Goal: Use online tool/utility: Utilize a website feature to perform a specific function

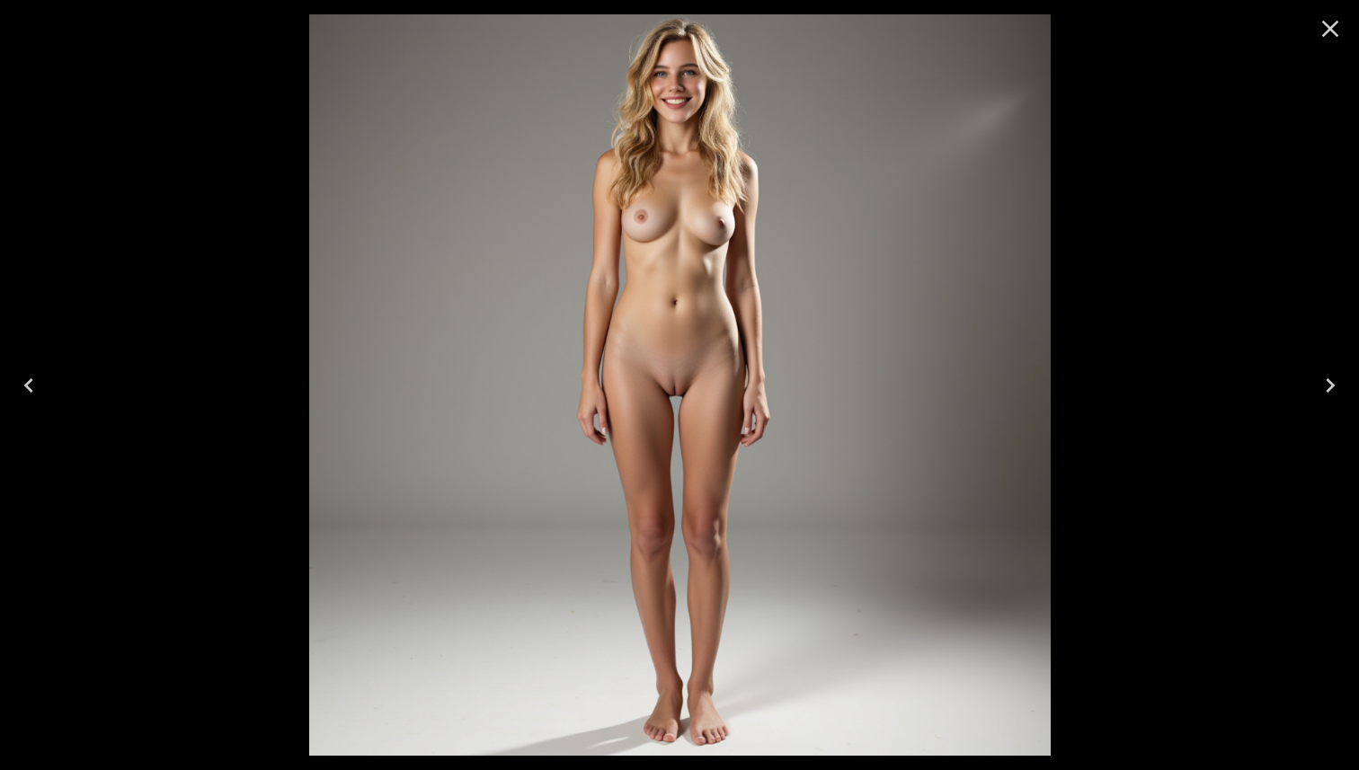
scroll to position [1326, 0]
click at [1334, 31] on icon "Close" at bounding box center [1330, 28] width 29 height 29
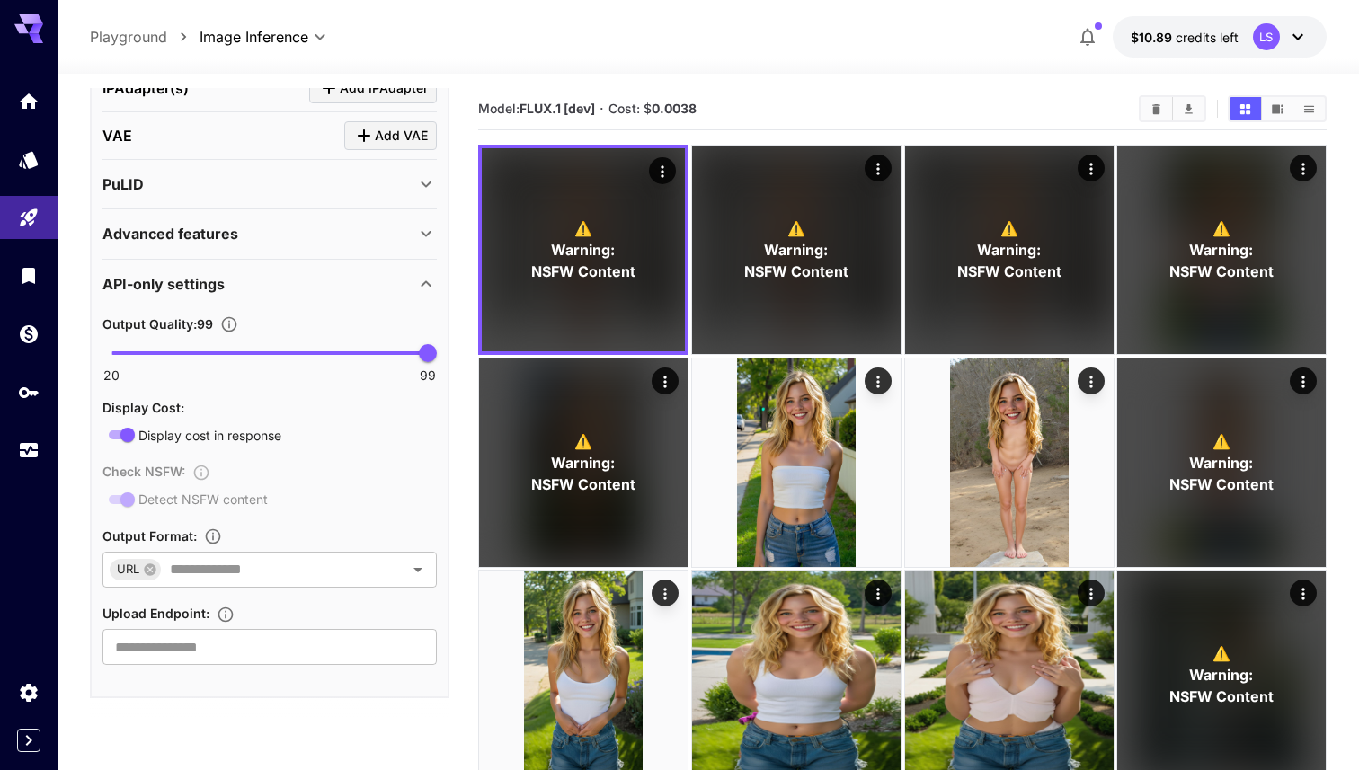
click at [341, 182] on div "PuLID" at bounding box center [258, 184] width 313 height 22
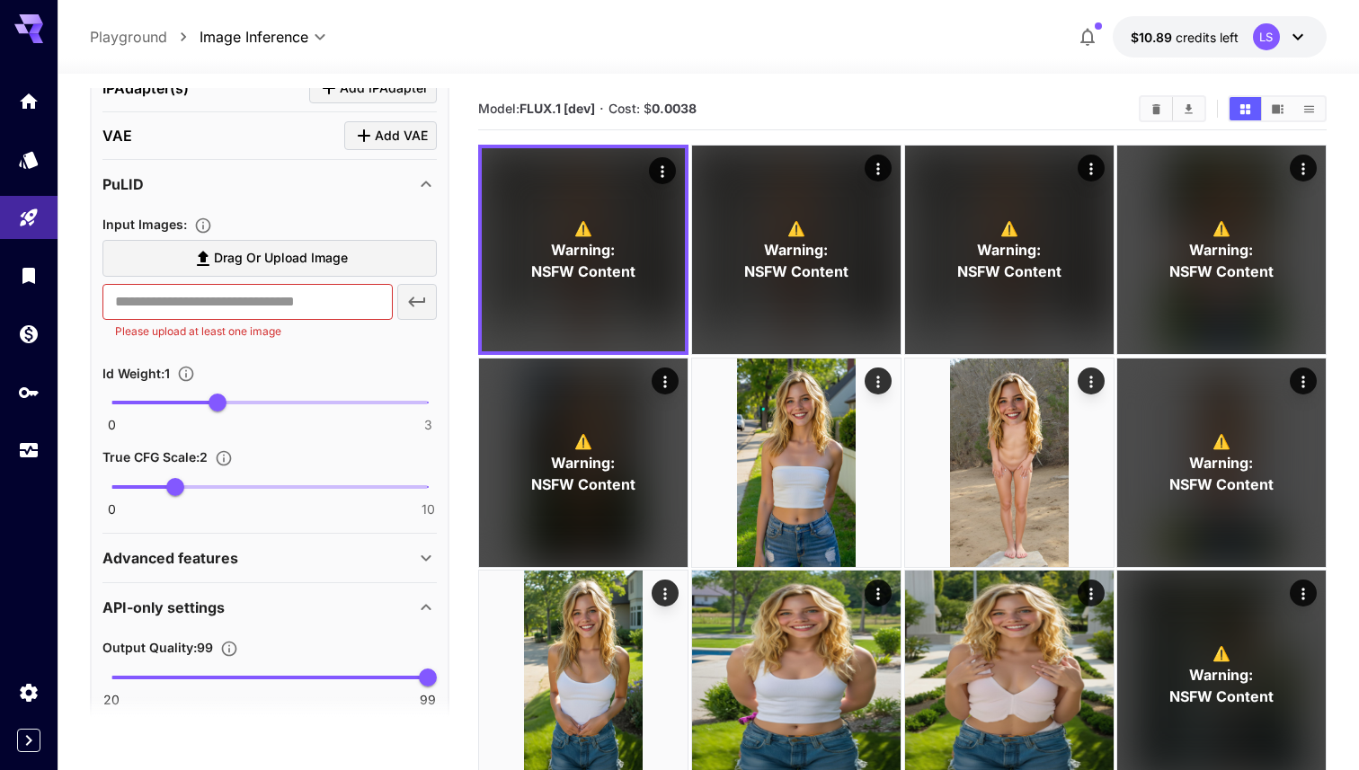
click at [405, 307] on div "​ Please upload at least one image" at bounding box center [269, 312] width 334 height 57
click at [408, 306] on div "​ Please upload at least one image" at bounding box center [269, 312] width 334 height 57
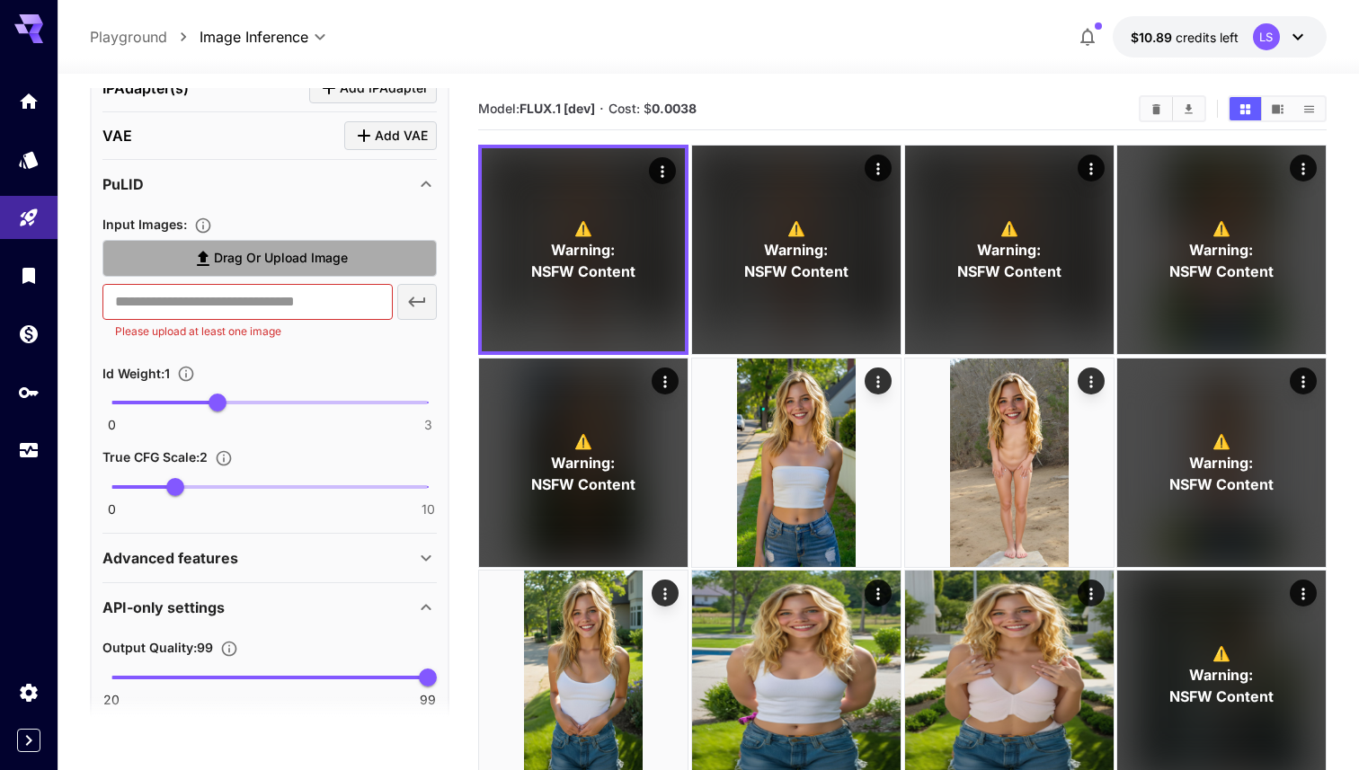
click at [408, 260] on label "Drag or upload image" at bounding box center [269, 258] width 334 height 37
click at [0, 0] on input "Drag or upload image" at bounding box center [0, 0] width 0 height 0
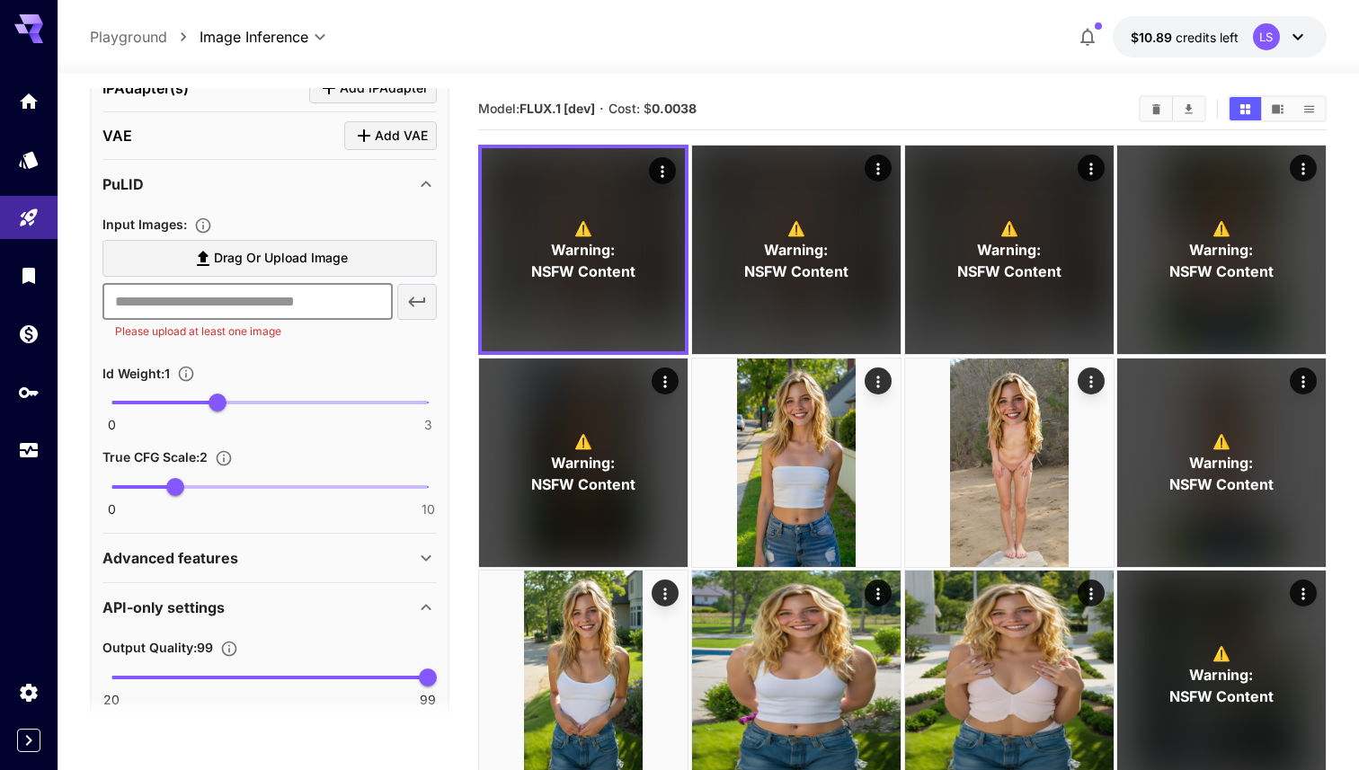
click at [280, 297] on input "text" at bounding box center [247, 302] width 290 height 36
paste input "**********"
type input "**********"
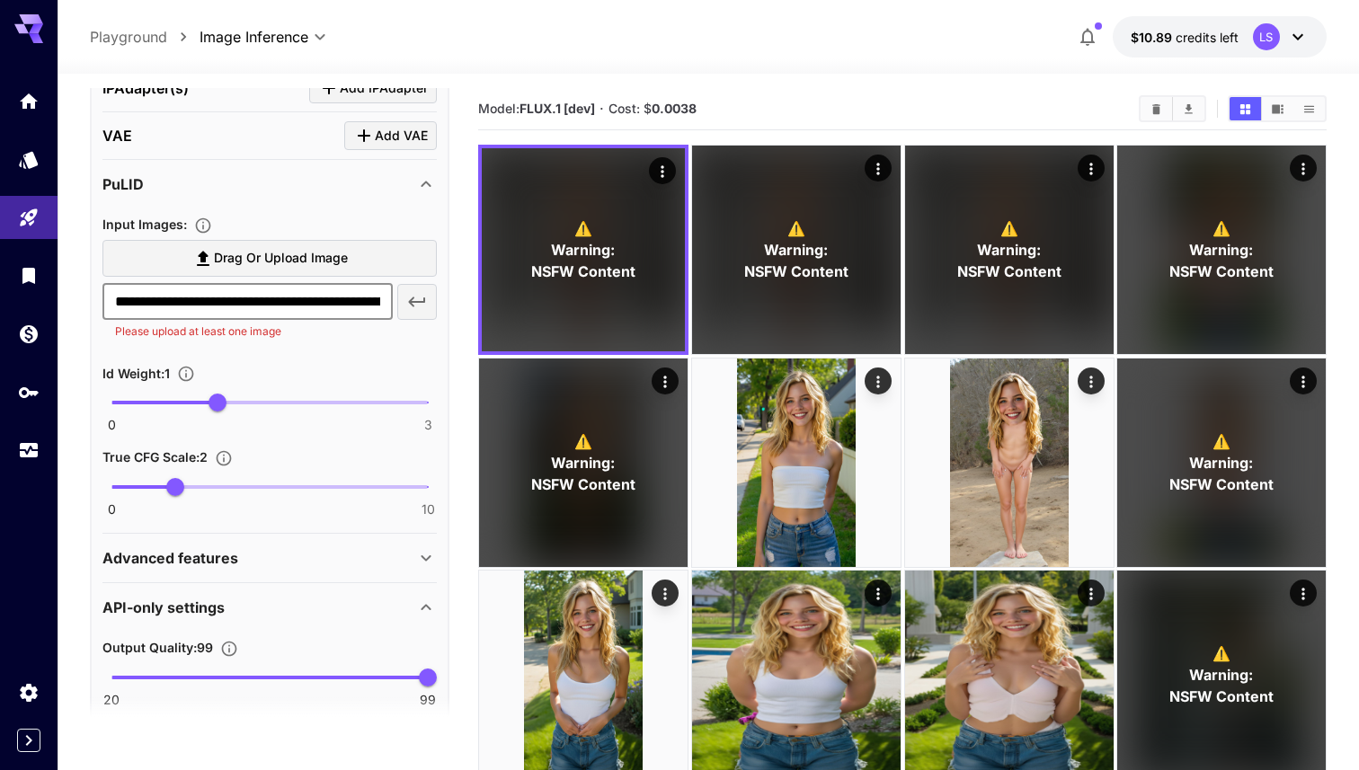
click at [428, 293] on button "button" at bounding box center [417, 302] width 40 height 36
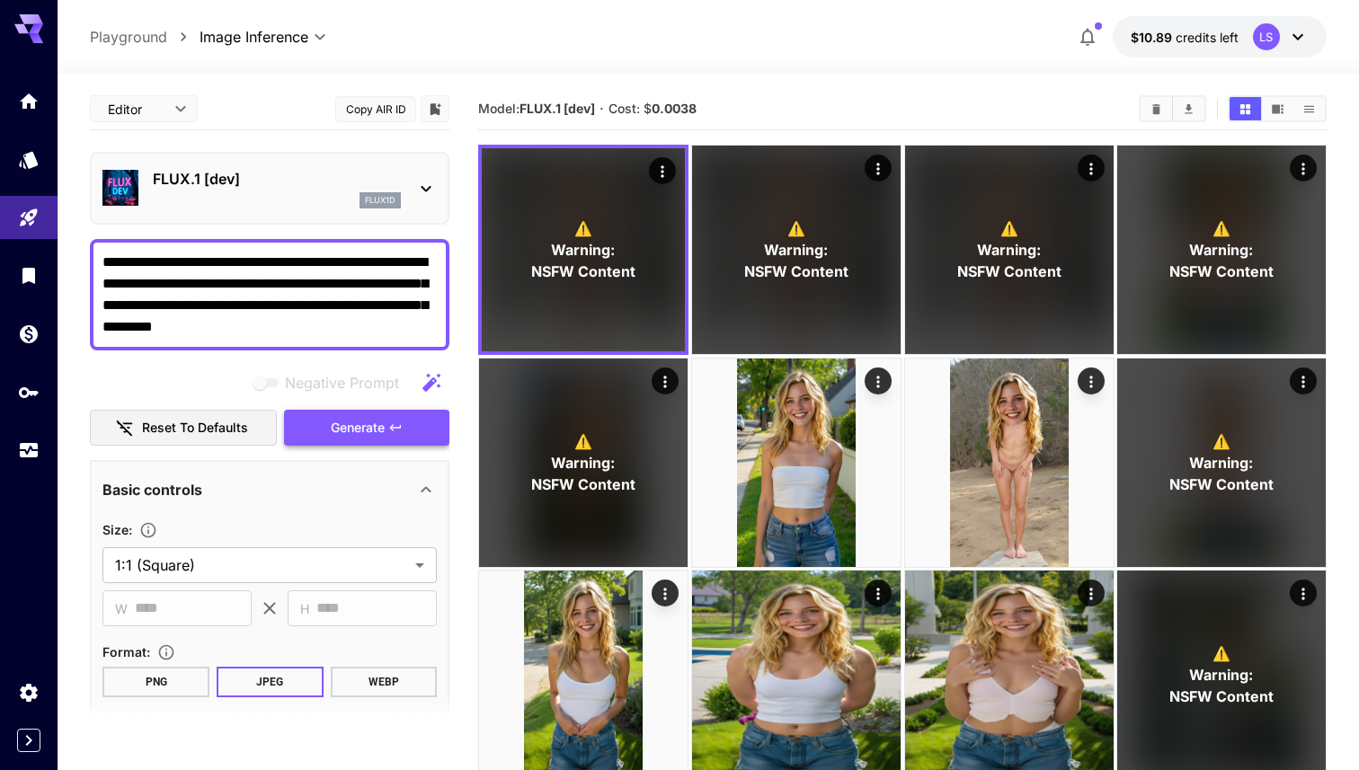
click at [347, 424] on span "Generate" at bounding box center [358, 428] width 54 height 22
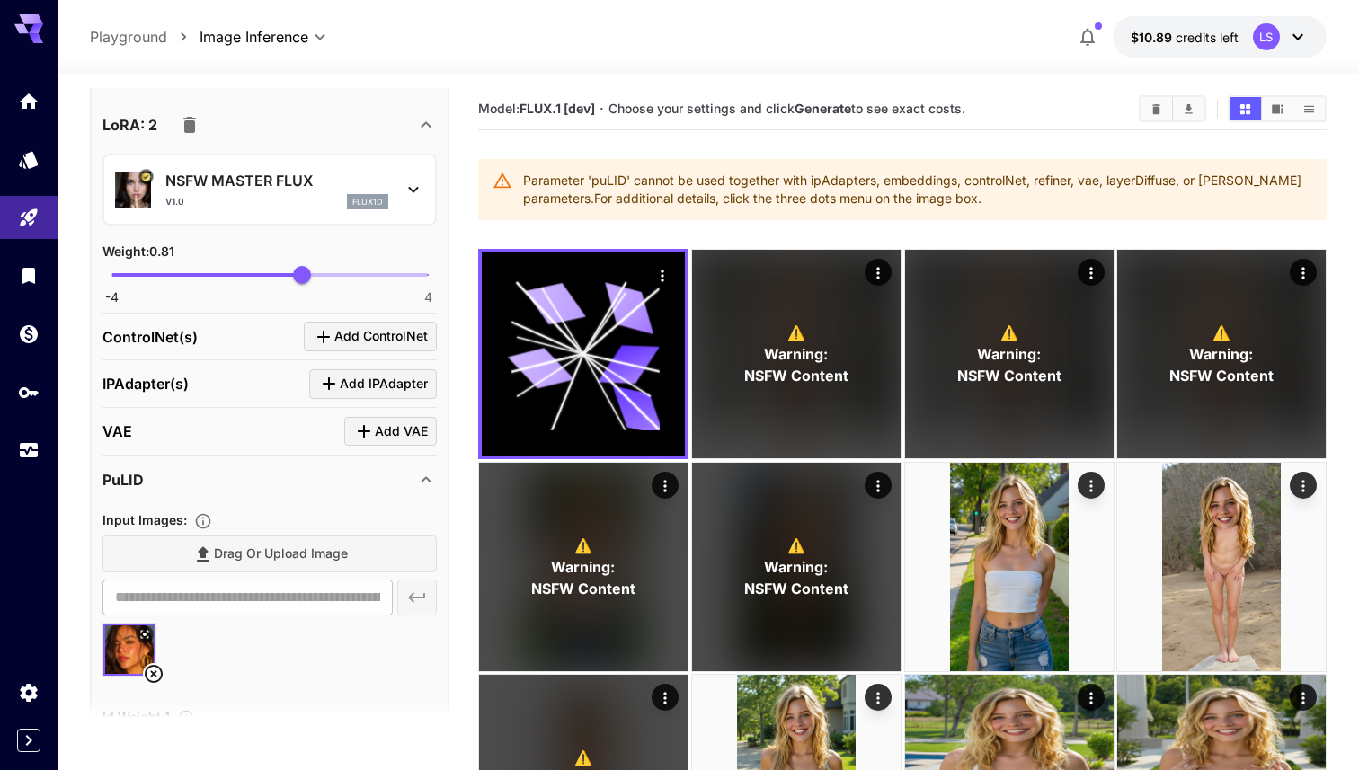
scroll to position [995, 0]
